Goal: Information Seeking & Learning: Learn about a topic

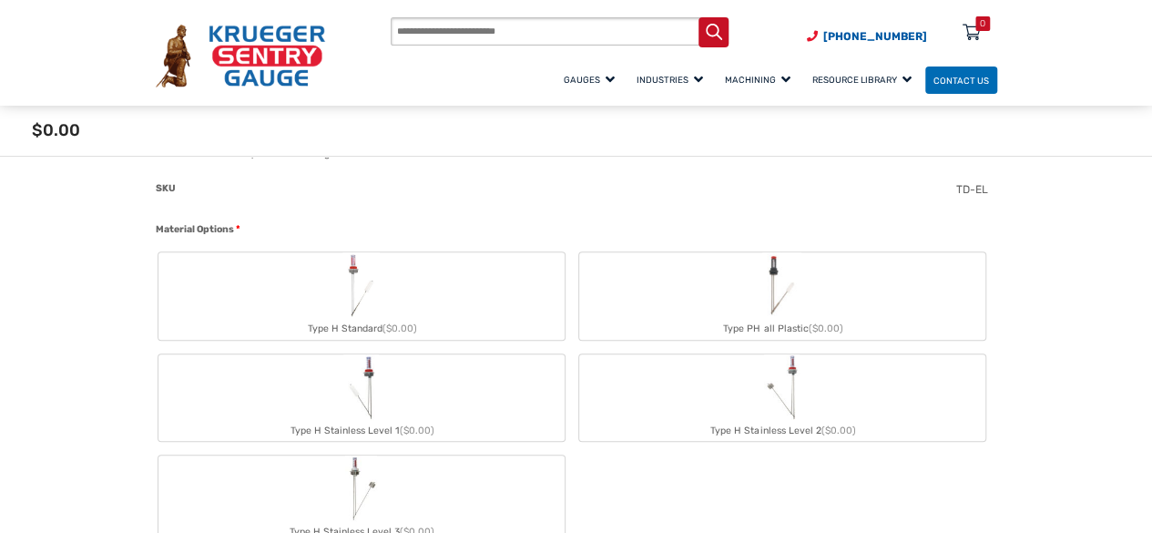
scroll to position [638, 0]
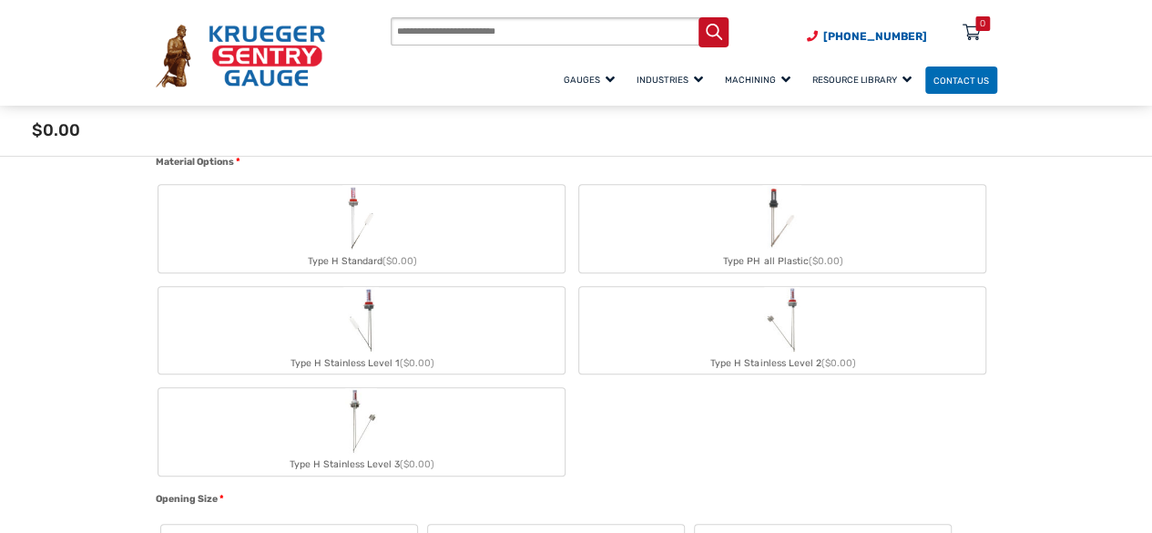
click at [348, 248] on img "Type H Standard" at bounding box center [360, 218] width 36 height 66
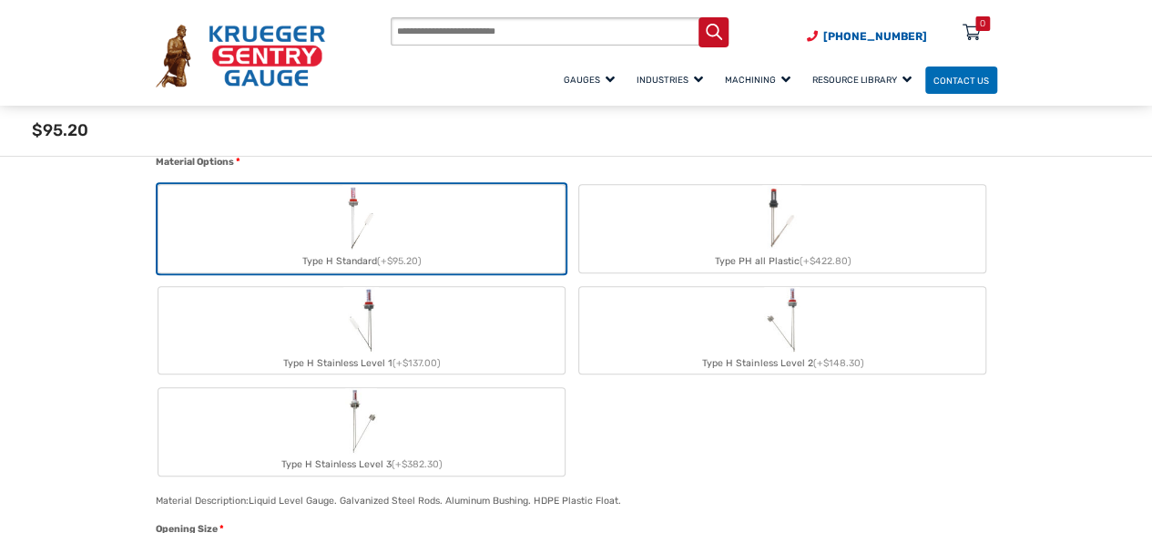
click at [348, 248] on img "Type H Standard" at bounding box center [360, 218] width 36 height 66
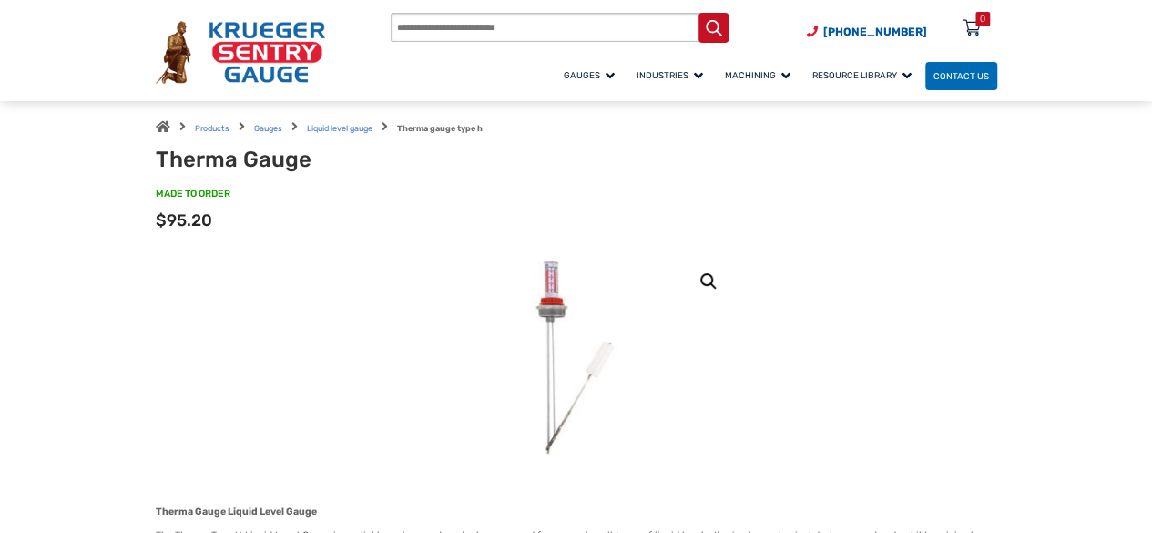
scroll to position [0, 0]
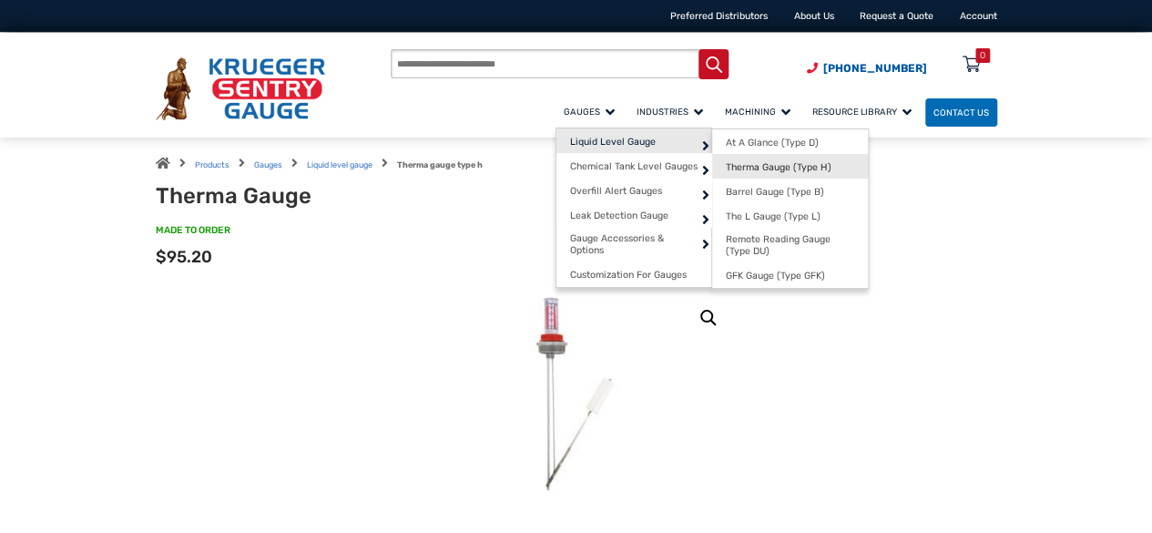
click at [726, 169] on span "Therma Gauge (Type H)" at bounding box center [779, 167] width 106 height 12
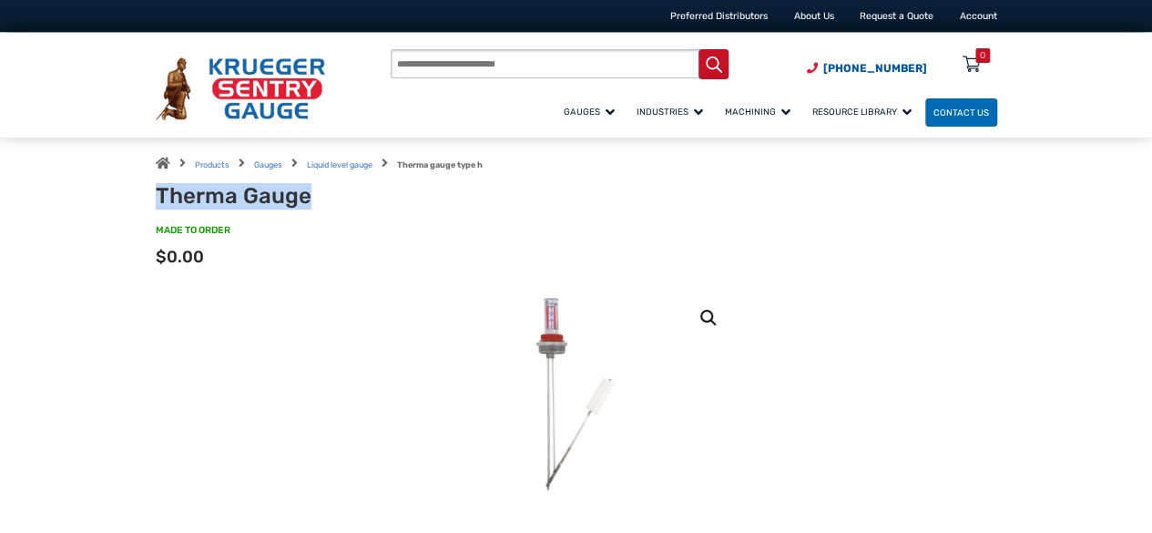
drag, startPoint x: 311, startPoint y: 198, endPoint x: 157, endPoint y: 199, distance: 153.9
click at [157, 199] on h1 "Therma Gauge" at bounding box center [324, 196] width 337 height 26
copy h1 "Therma Gauge"
